Goal: Information Seeking & Learning: Learn about a topic

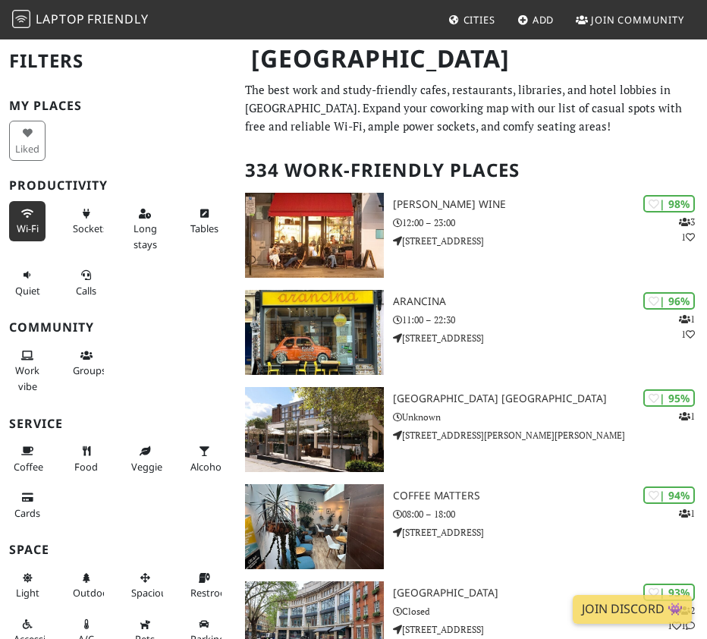
click at [13, 222] on button "Wi-Fi" at bounding box center [27, 221] width 36 height 40
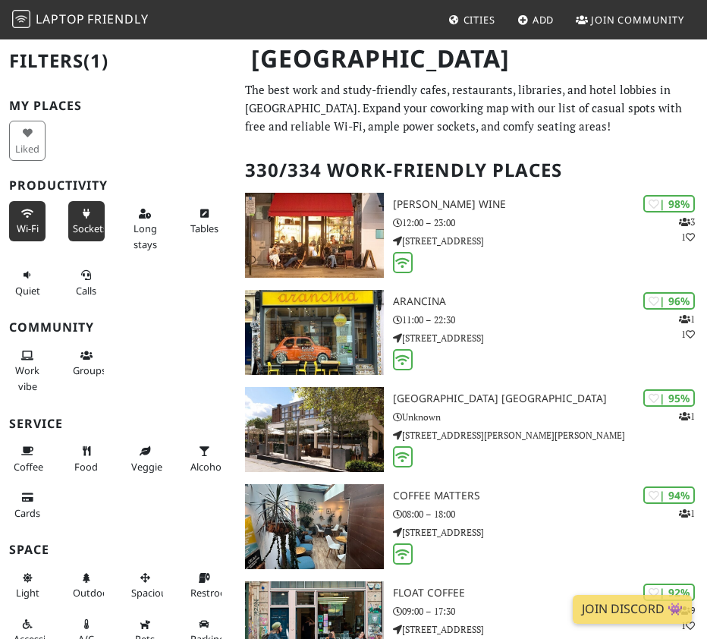
click at [79, 224] on span "Sockets" at bounding box center [90, 229] width 35 height 14
click at [137, 235] on span "Long stays" at bounding box center [146, 236] width 24 height 29
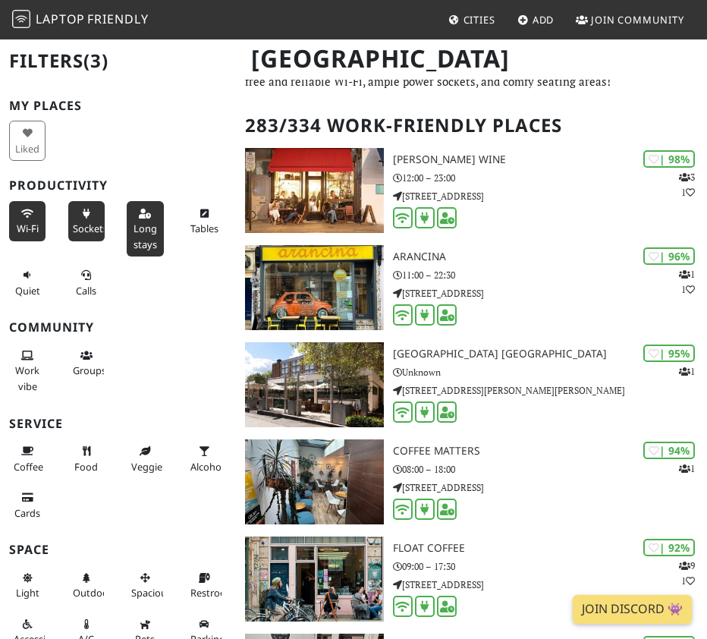
scroll to position [83, 0]
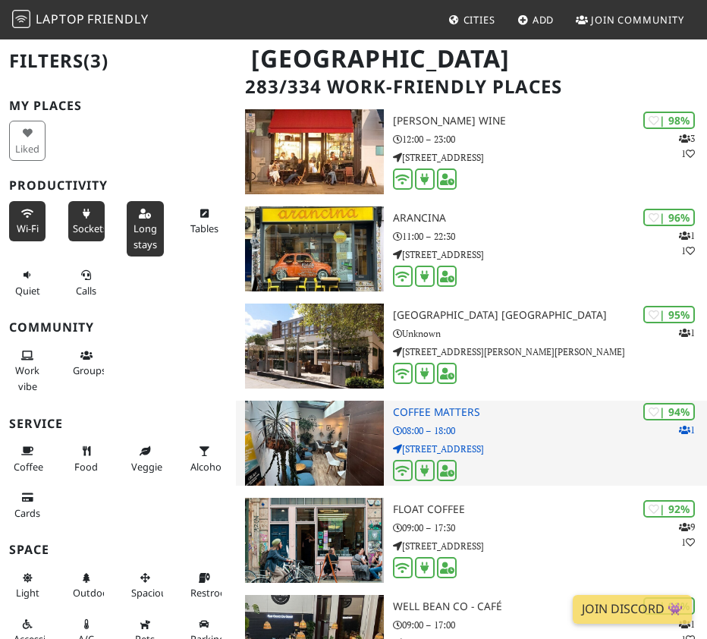
click at [474, 417] on h3 "Coffee Matters" at bounding box center [550, 412] width 314 height 13
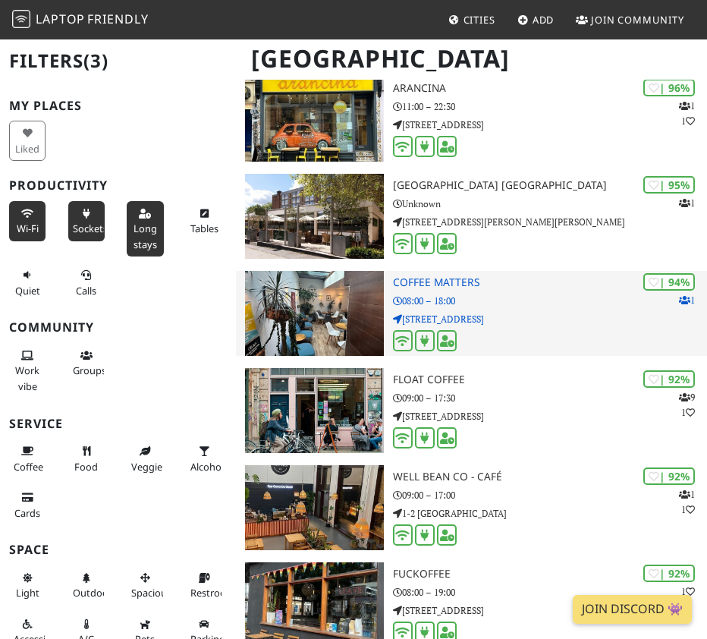
scroll to position [214, 0]
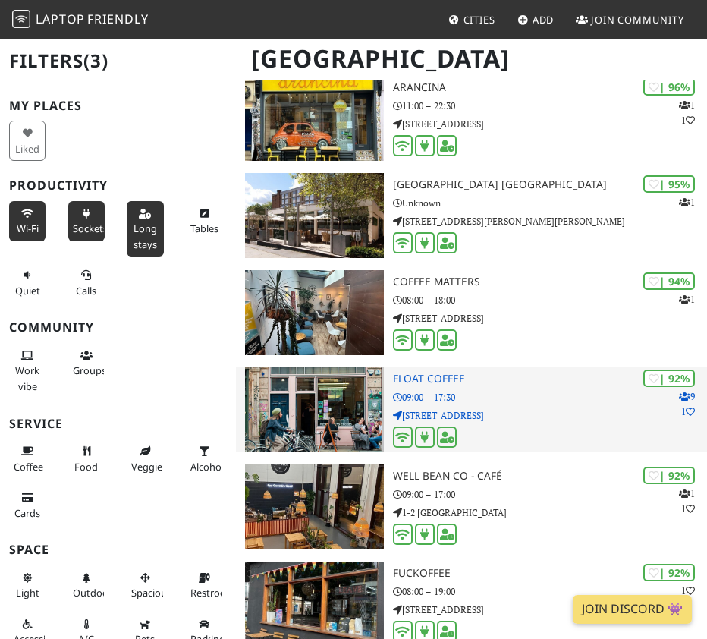
click at [471, 398] on p "09:00 – 17:30" at bounding box center [550, 397] width 314 height 14
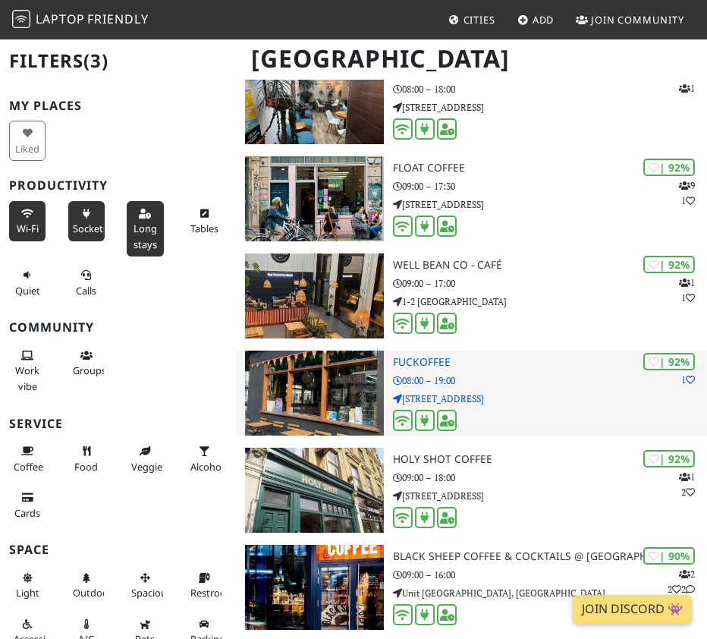
scroll to position [426, 0]
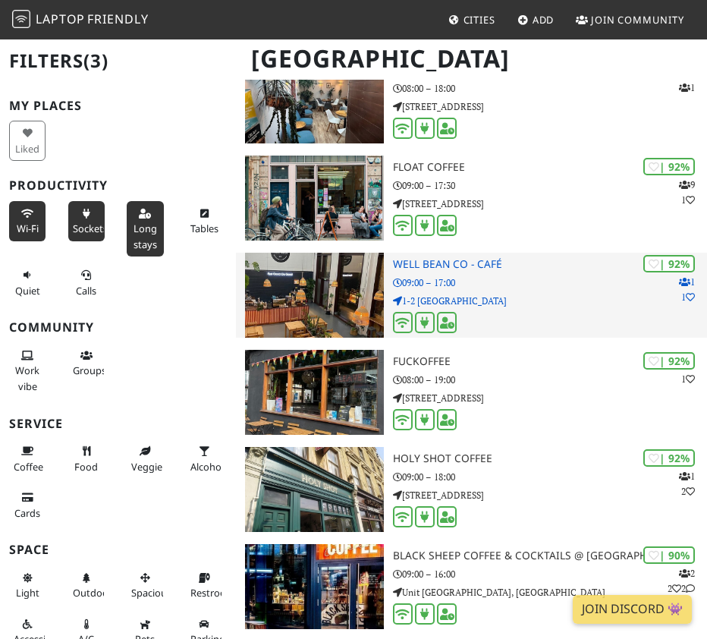
click at [446, 269] on h3 "Well Bean Co - Café" at bounding box center [550, 264] width 314 height 13
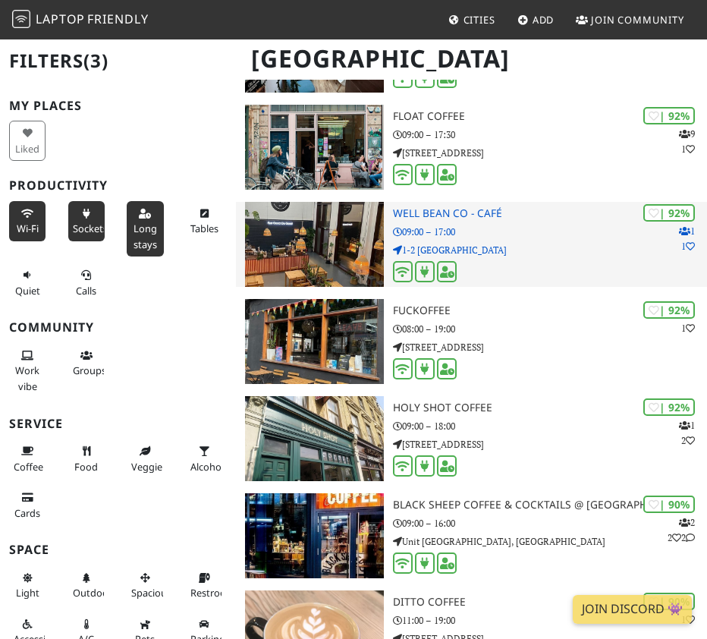
scroll to position [493, 0]
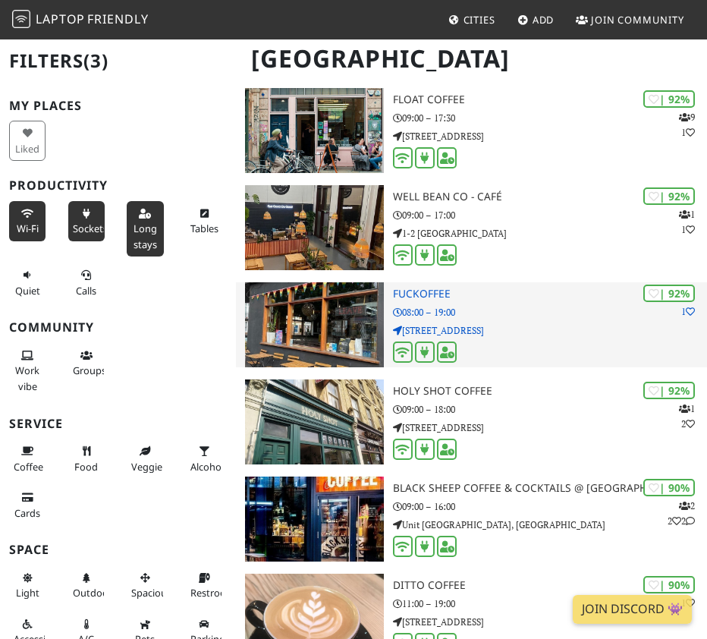
click at [481, 311] on p "08:00 – 19:00" at bounding box center [550, 312] width 314 height 14
click at [433, 296] on h3 "Fuckoffee" at bounding box center [550, 294] width 314 height 13
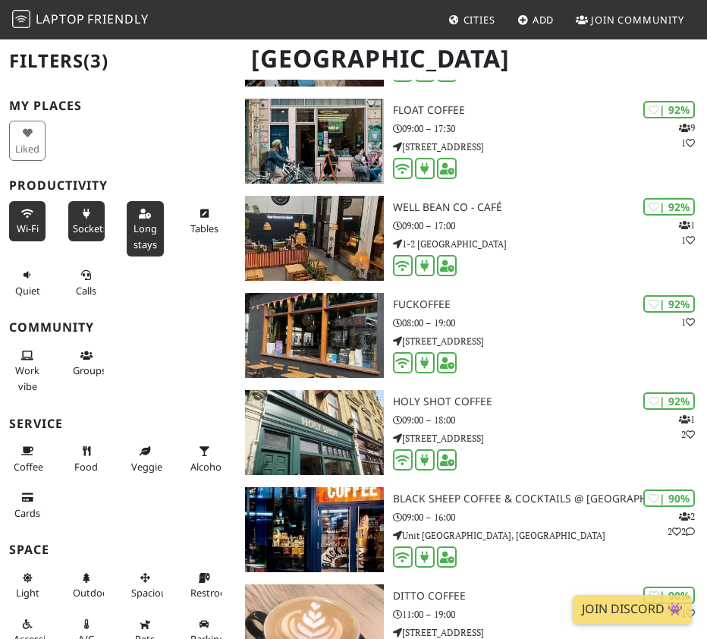
scroll to position [70, 0]
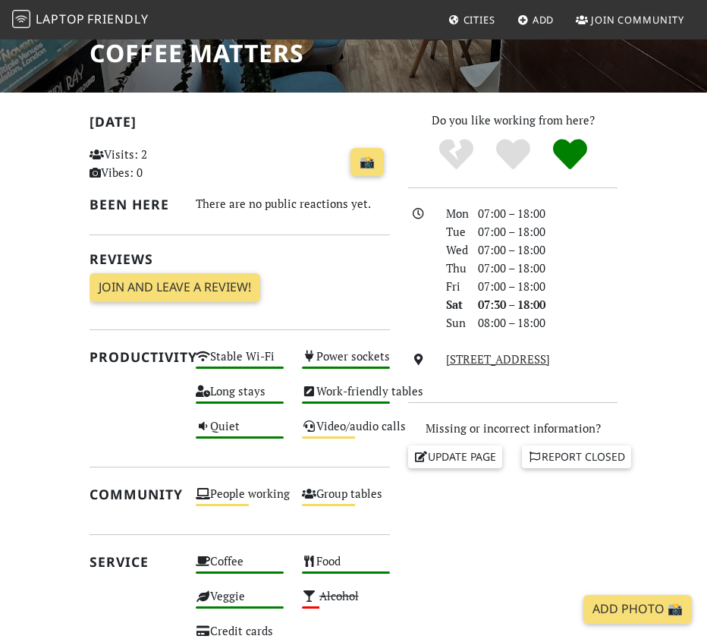
scroll to position [304, 0]
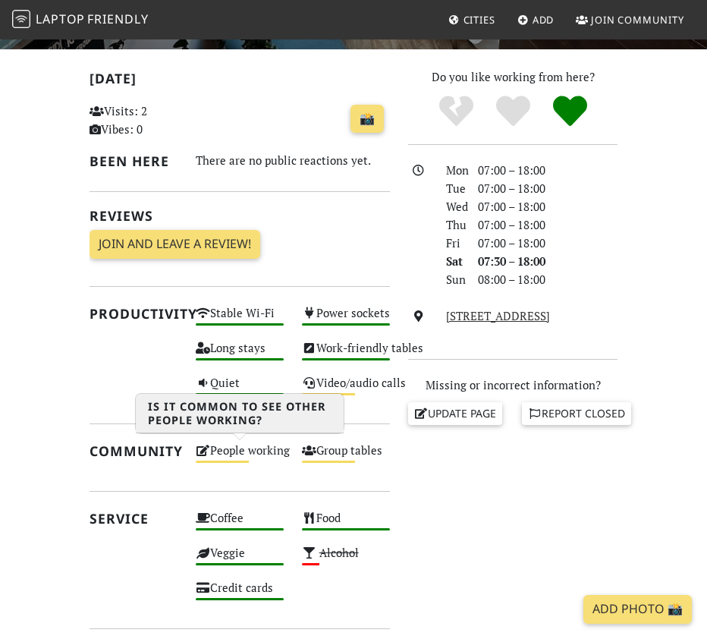
click at [250, 458] on div "People working Medium" at bounding box center [240, 457] width 106 height 35
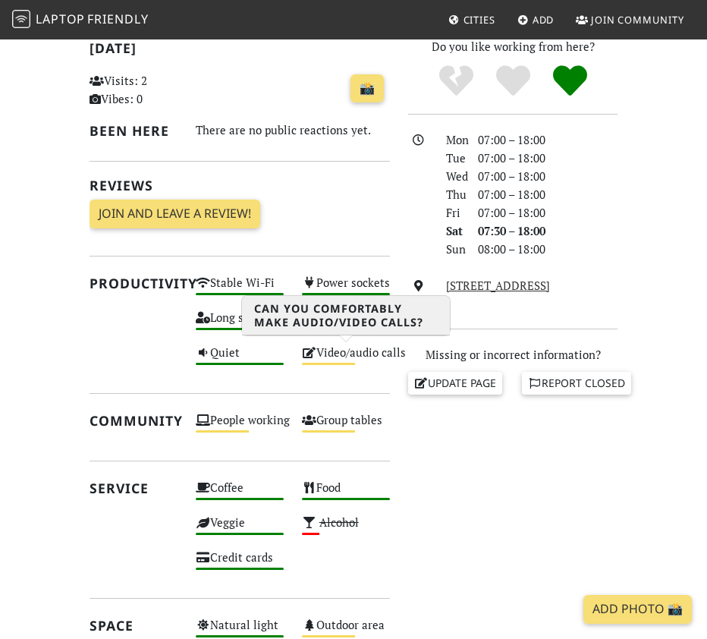
scroll to position [383, 0]
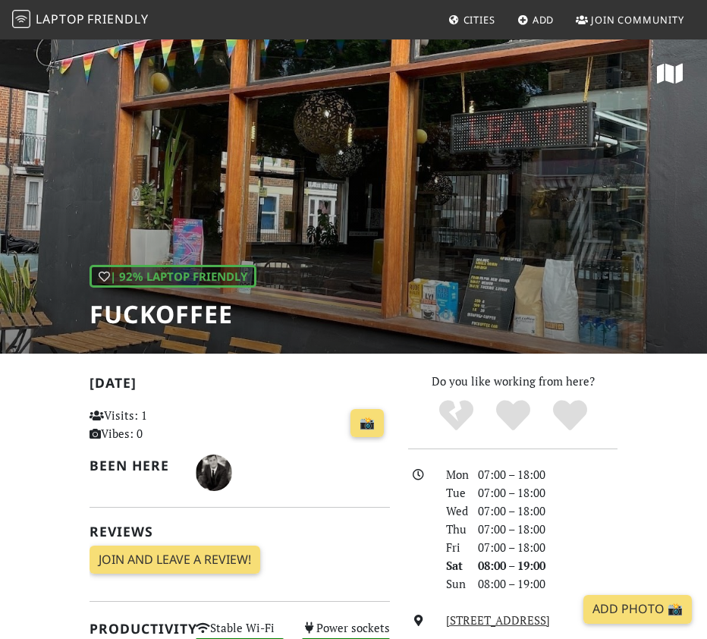
click at [357, 215] on div "| 92% Laptop Friendly Fuckoffee" at bounding box center [353, 196] width 707 height 316
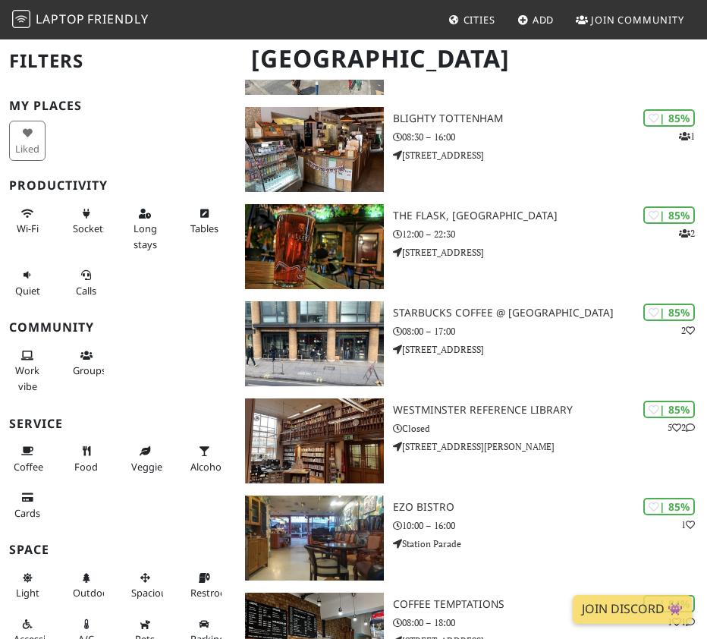
scroll to position [2385, 0]
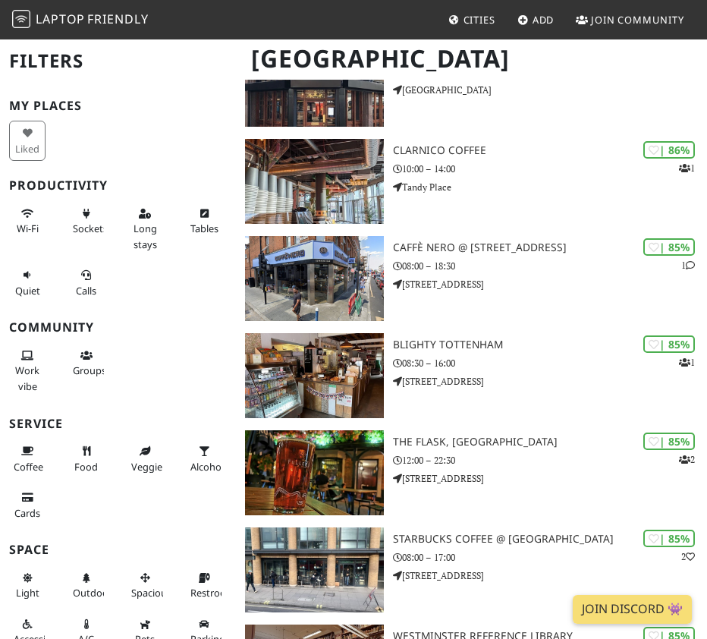
click at [473, 17] on span "Cities" at bounding box center [480, 20] width 32 height 14
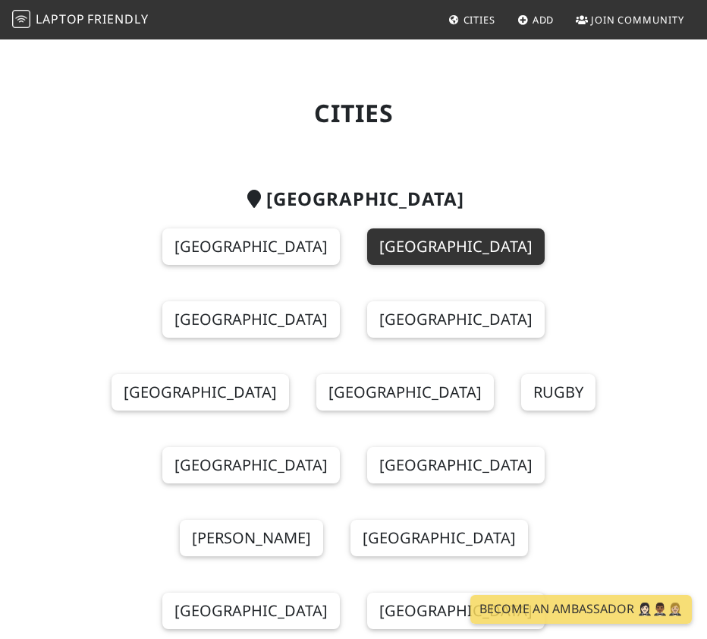
click at [386, 244] on link "London" at bounding box center [456, 246] width 178 height 36
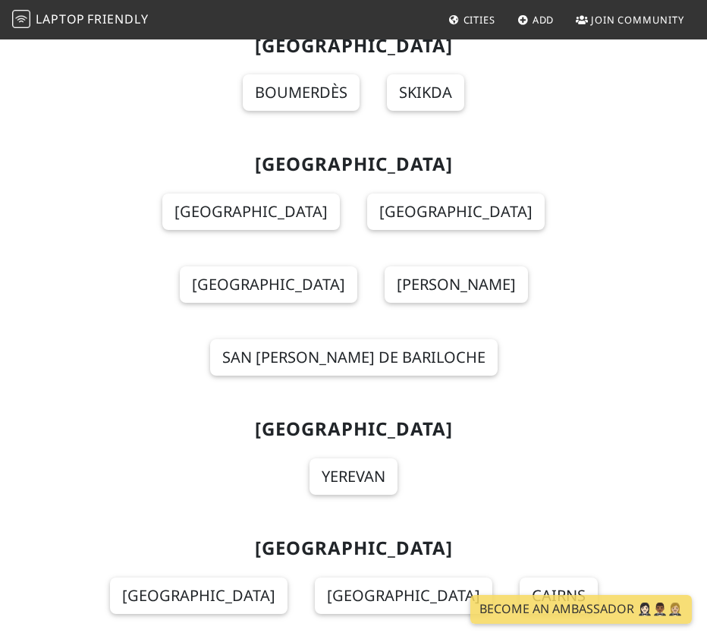
scroll to position [1620, 0]
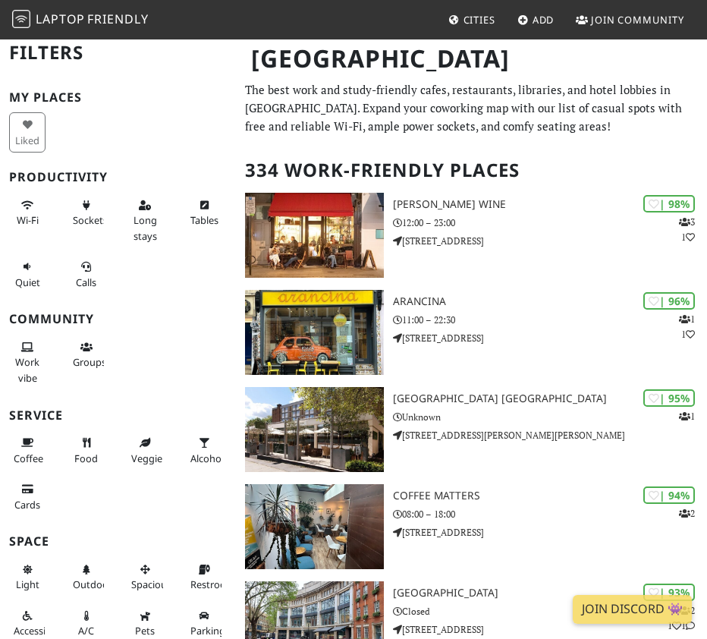
scroll to position [16, 0]
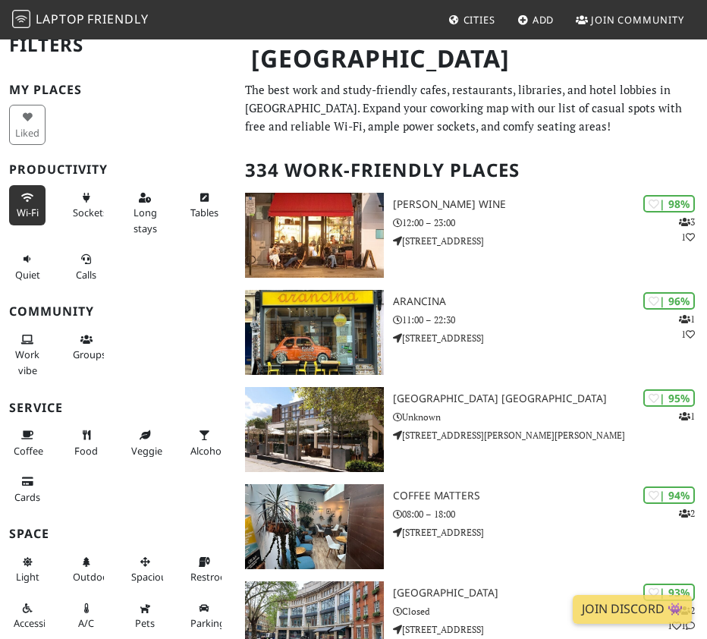
click at [33, 214] on span "Wi-Fi" at bounding box center [28, 213] width 22 height 14
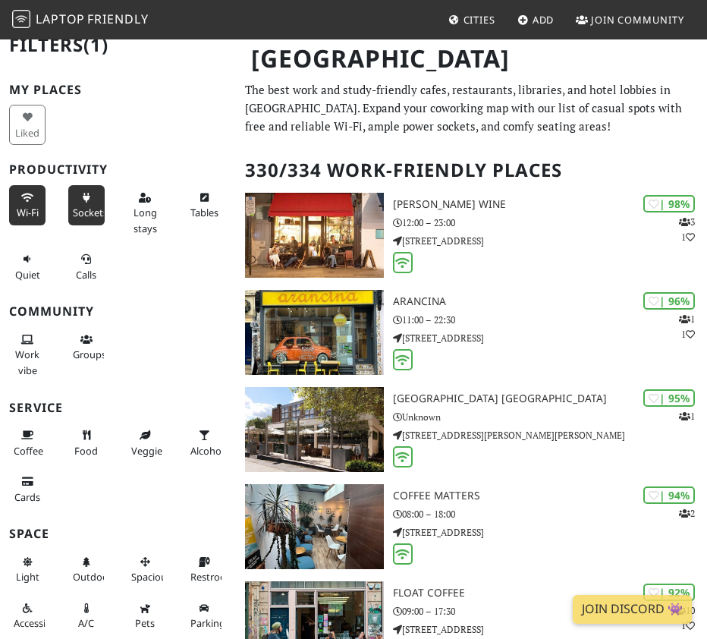
click at [78, 203] on button "Sockets" at bounding box center [86, 205] width 36 height 40
click at [138, 203] on button "Long stays" at bounding box center [145, 212] width 36 height 55
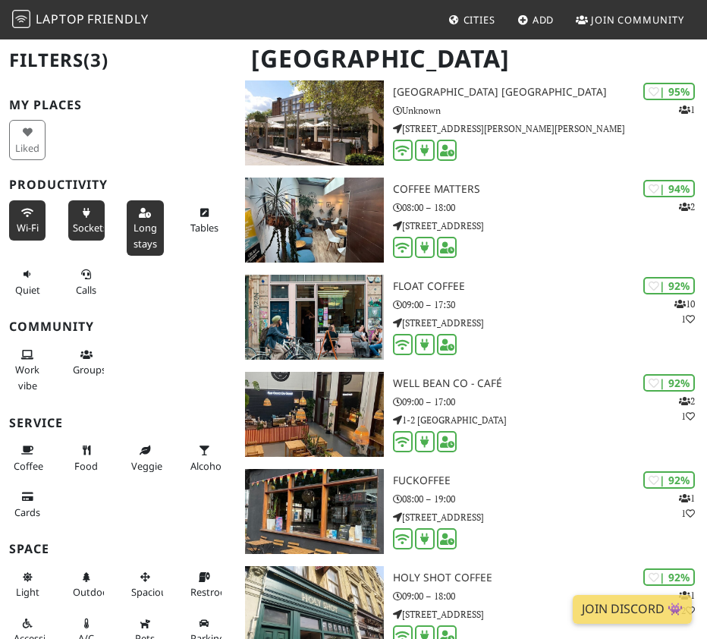
scroll to position [0, 0]
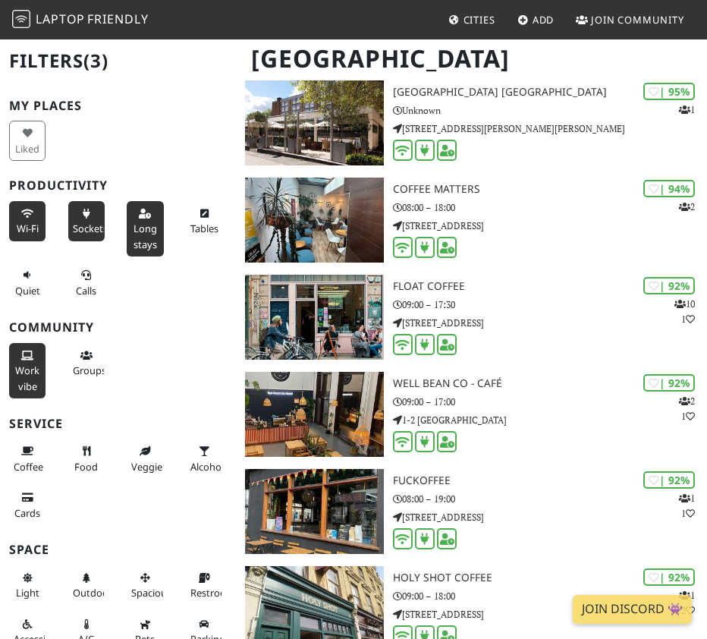
click at [17, 361] on button "Work vibe" at bounding box center [27, 370] width 36 height 55
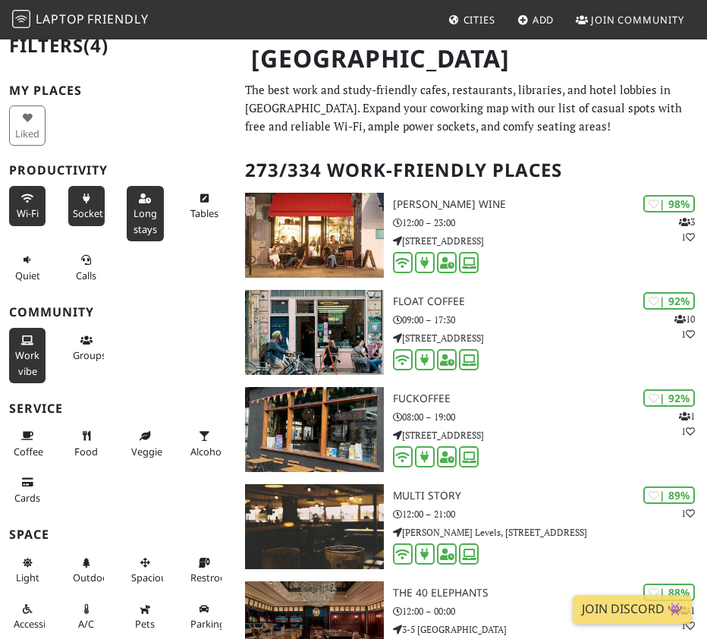
scroll to position [16, 0]
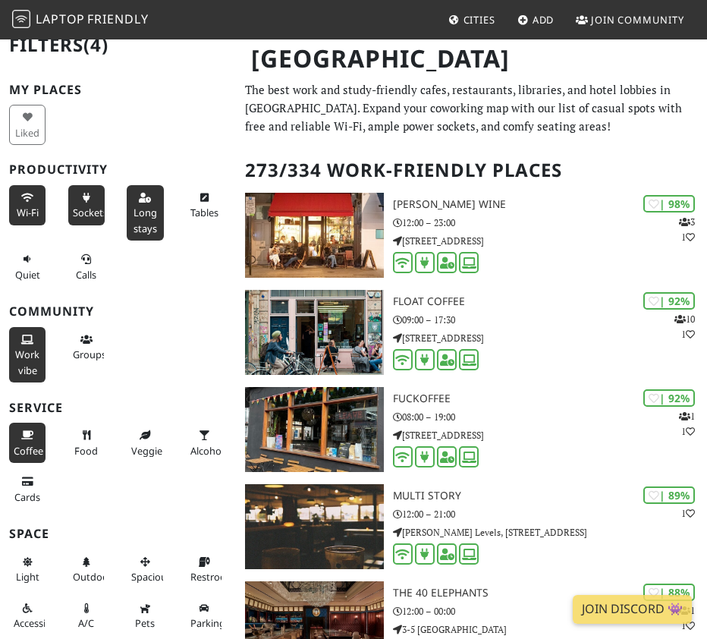
click at [30, 436] on icon at bounding box center [27, 436] width 12 height 10
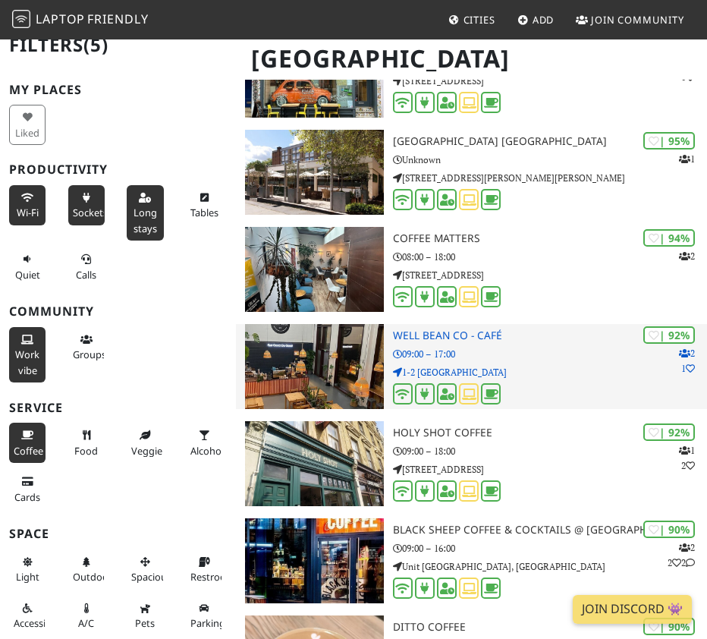
scroll to position [1232, 0]
